Goal: Task Accomplishment & Management: Manage account settings

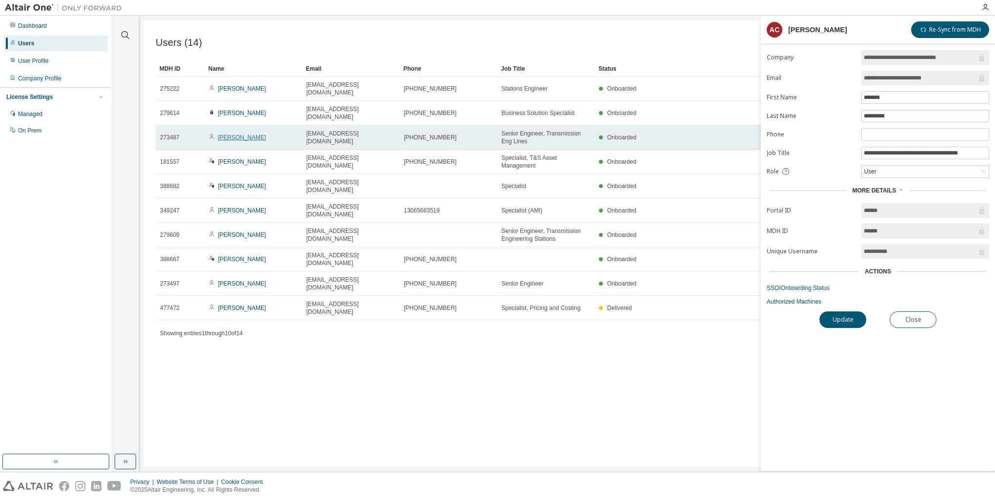
click at [261, 134] on link "Anindya Chaudhuri" at bounding box center [242, 137] width 48 height 7
click at [239, 134] on link "Anindya Chaudhuri" at bounding box center [242, 137] width 48 height 7
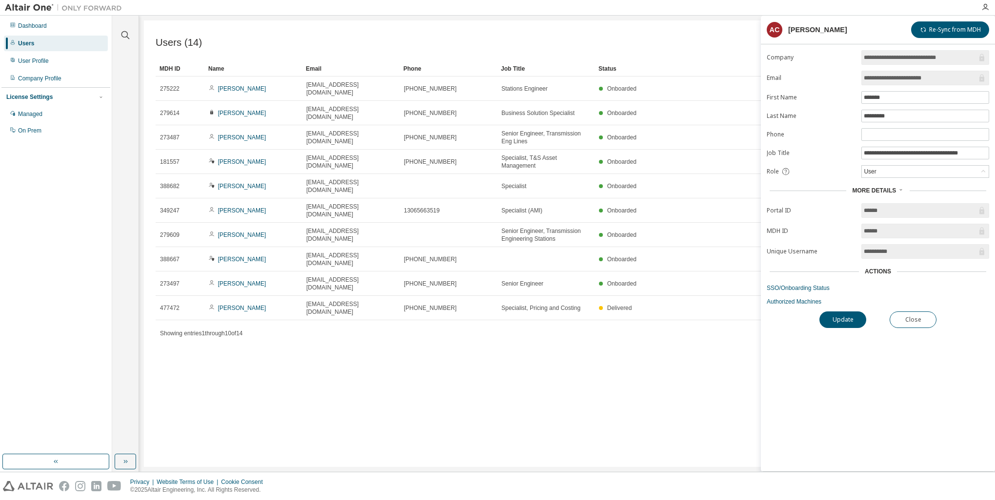
click at [239, 134] on link "Anindya Chaudhuri" at bounding box center [242, 137] width 48 height 7
click at [810, 286] on link "SSO/Onboarding Status" at bounding box center [878, 288] width 222 height 8
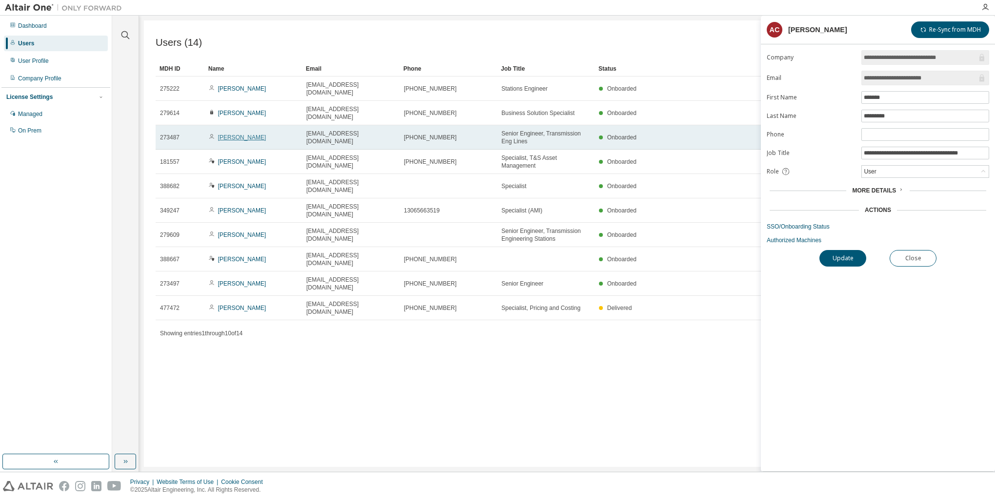
click at [260, 134] on link "Anindya Chaudhuri" at bounding box center [242, 137] width 48 height 7
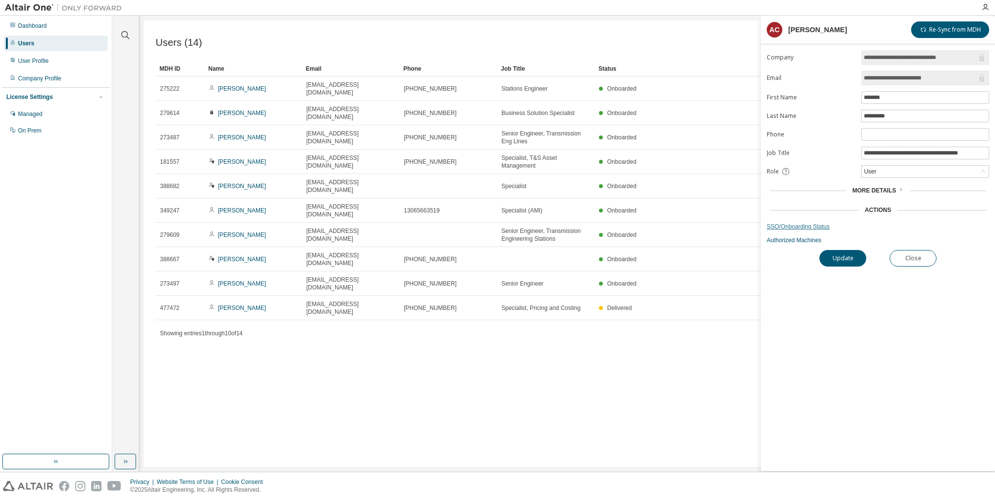
click at [822, 224] on link "SSO/Onboarding Status" at bounding box center [878, 227] width 222 height 8
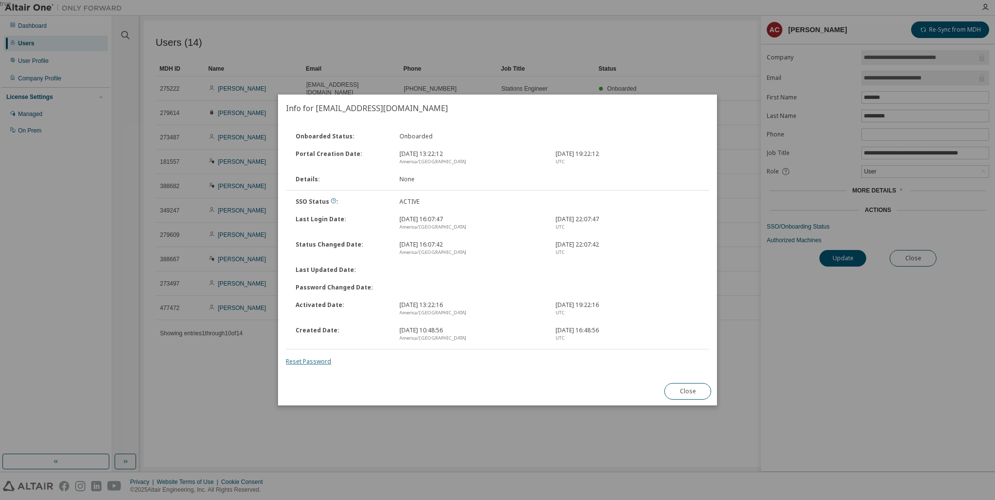
click at [302, 360] on link "Reset Password" at bounding box center [308, 362] width 45 height 8
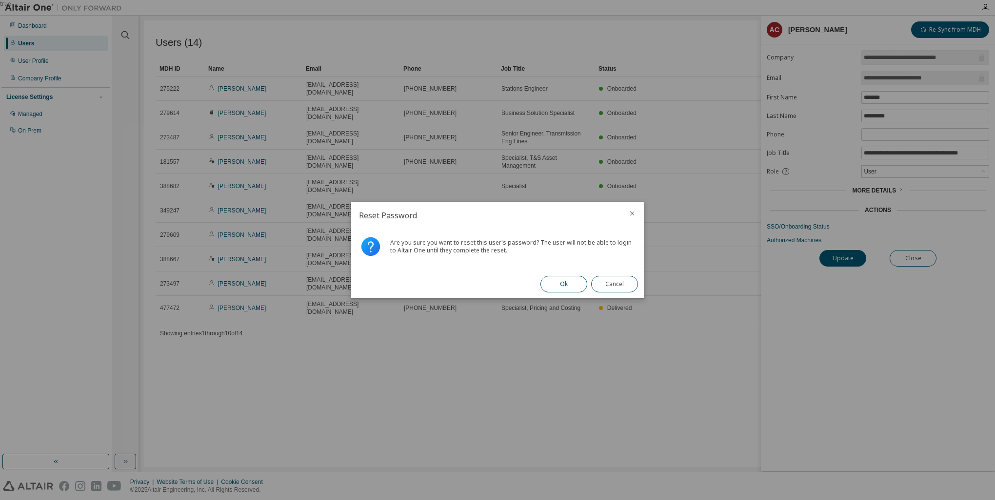
click at [568, 286] on button "Ok" at bounding box center [563, 284] width 47 height 17
click at [625, 287] on button "Close" at bounding box center [614, 284] width 47 height 17
